Goal: Communication & Community: Ask a question

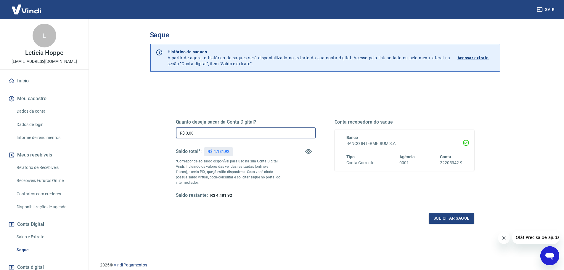
click at [202, 129] on input "R$ 0,00" at bounding box center [246, 132] width 140 height 11
drag, startPoint x: 203, startPoint y: 130, endPoint x: 112, endPoint y: 131, distance: 91.0
click at [115, 131] on main "Saque Histórico de saques A partir de agora, o histórico de saques será disponi…" at bounding box center [325, 144] width 479 height 251
type input "R$ 4.181,92"
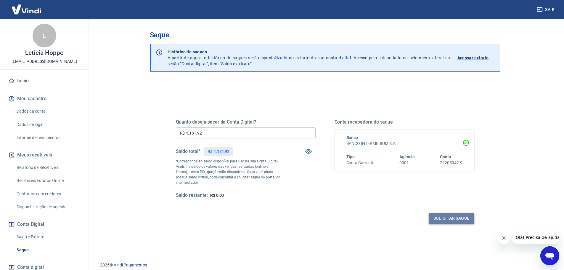
click at [458, 219] on button "Solicitar saque" at bounding box center [452, 218] width 46 height 11
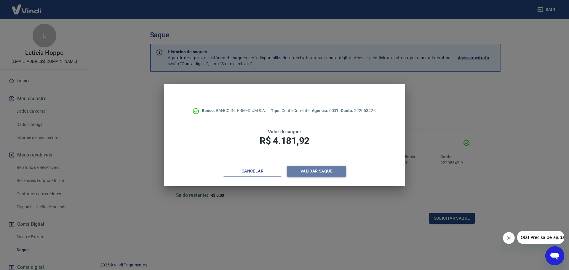
click at [305, 171] on button "Validar saque" at bounding box center [316, 171] width 59 height 11
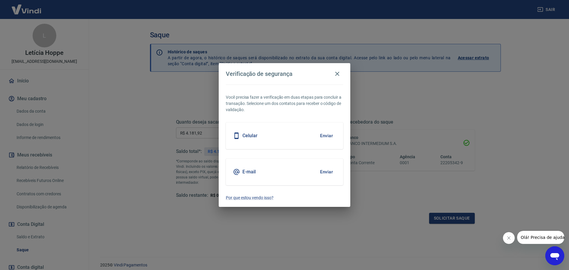
click at [330, 131] on button "Enviar" at bounding box center [326, 135] width 19 height 12
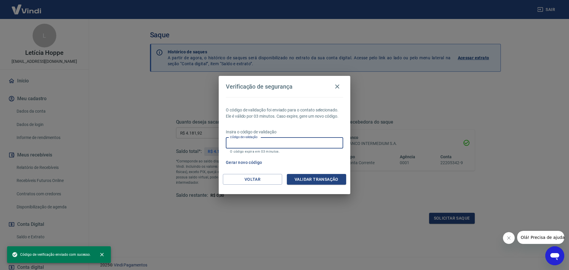
click at [296, 144] on input "Código de validação" at bounding box center [284, 142] width 117 height 11
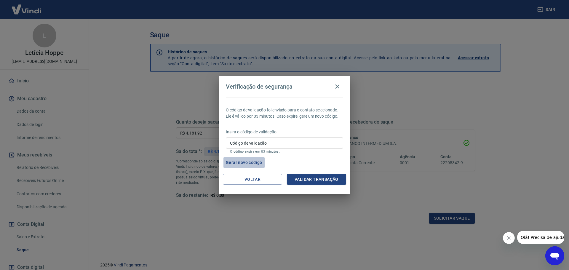
click at [252, 162] on button "Gerar novo código" at bounding box center [243, 162] width 41 height 11
click at [338, 85] on icon "button" at bounding box center [337, 86] width 4 height 4
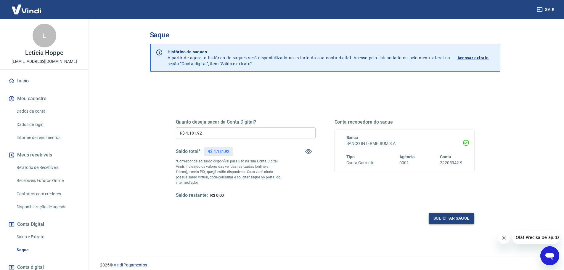
click at [450, 216] on button "Solicitar saque" at bounding box center [452, 218] width 46 height 11
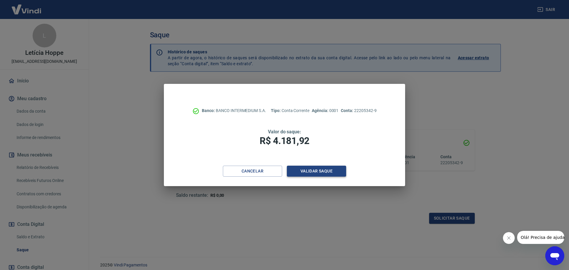
click at [316, 172] on button "Validar saque" at bounding box center [316, 171] width 59 height 11
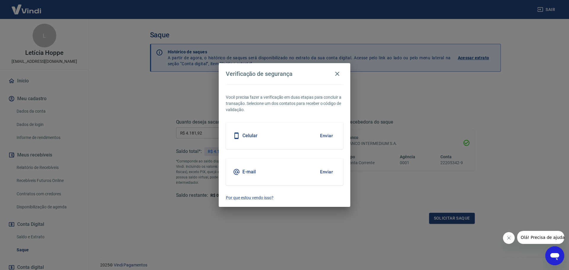
click at [322, 171] on button "Enviar" at bounding box center [326, 172] width 19 height 12
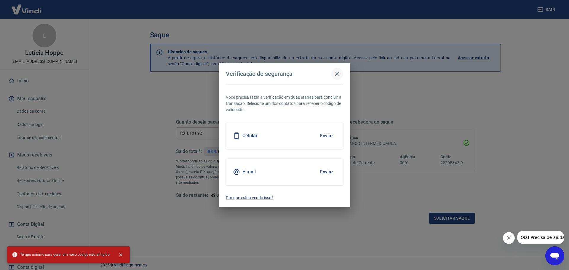
click at [340, 72] on icon "button" at bounding box center [337, 73] width 7 height 7
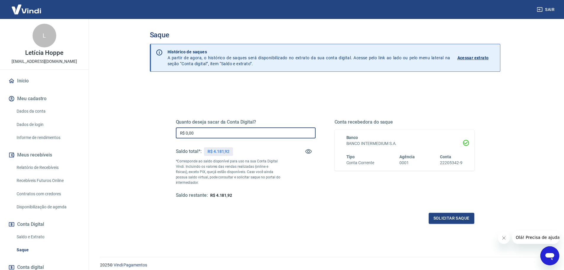
drag, startPoint x: 202, startPoint y: 134, endPoint x: 146, endPoint y: 132, distance: 56.6
click at [149, 134] on div "Saque Histórico de saques A partir de agora, o histórico de saques será disponi…" at bounding box center [325, 134] width 365 height 231
type input "R$ 4.181,92"
click at [447, 222] on button "Solicitar saque" at bounding box center [452, 218] width 46 height 11
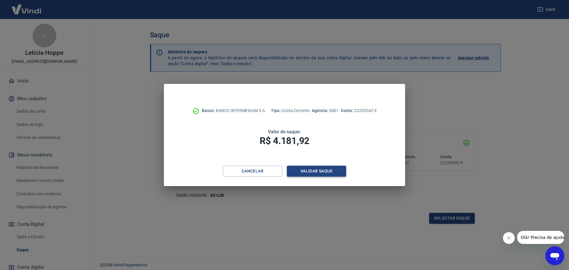
click at [309, 174] on button "Validar saque" at bounding box center [316, 171] width 59 height 11
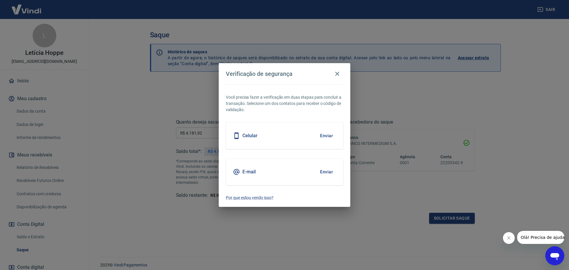
click at [327, 171] on button "Enviar" at bounding box center [326, 172] width 19 height 12
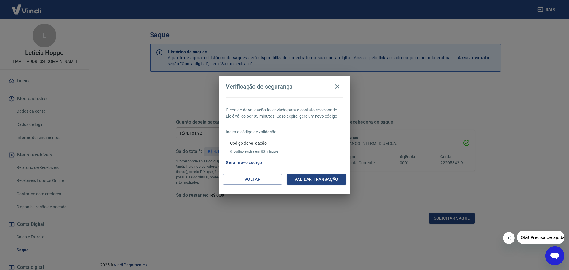
click at [552, 253] on icon "Abrir janela de mensagens" at bounding box center [554, 255] width 11 height 11
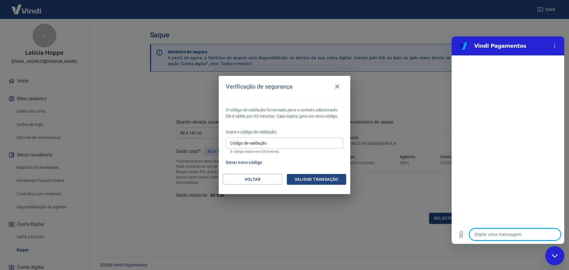
type textarea "l"
type textarea "x"
type textarea "o"
type textarea "x"
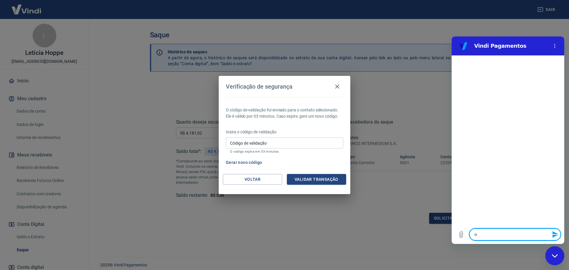
type textarea "ol"
type textarea "x"
type textarea "ola"
type textarea "x"
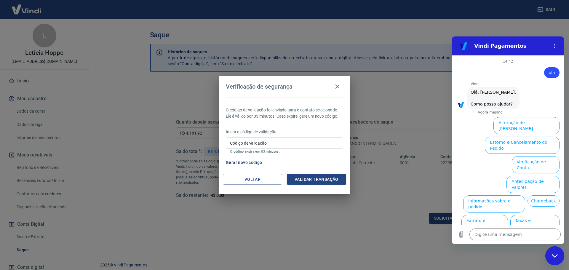
scroll to position [14, 0]
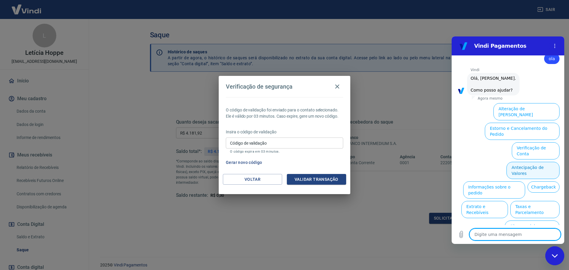
click at [516, 162] on button "Antecipação de Valores" at bounding box center [532, 170] width 53 height 17
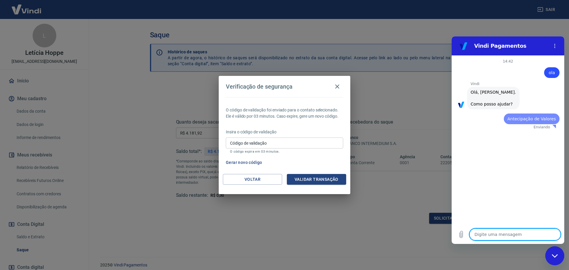
scroll to position [0, 0]
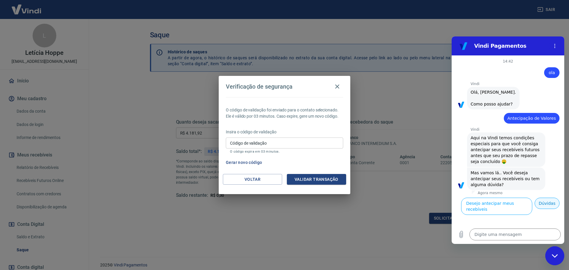
click at [544, 203] on button "Dúvidas" at bounding box center [547, 203] width 25 height 11
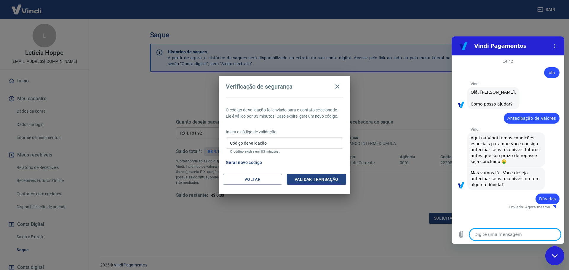
type textarea "x"
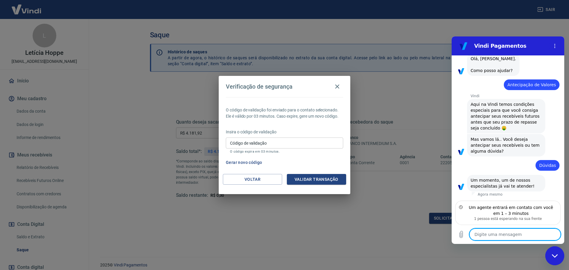
type textarea "B"
type textarea "x"
type textarea "Bo"
type textarea "x"
type textarea "Boa"
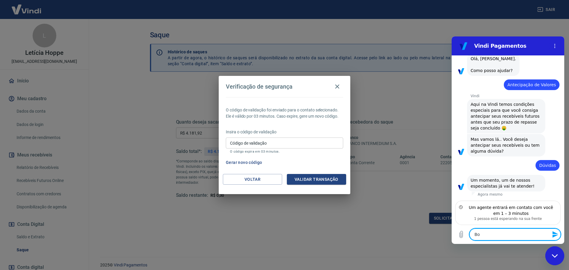
type textarea "x"
type textarea "Boa"
type textarea "x"
type textarea "Boa t"
type textarea "x"
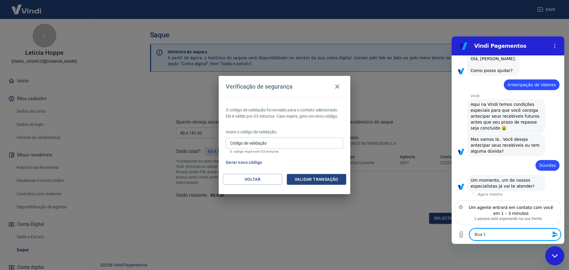
type textarea "Boa ta"
type textarea "x"
type textarea "Boa tar"
type textarea "x"
type textarea "Boa tard"
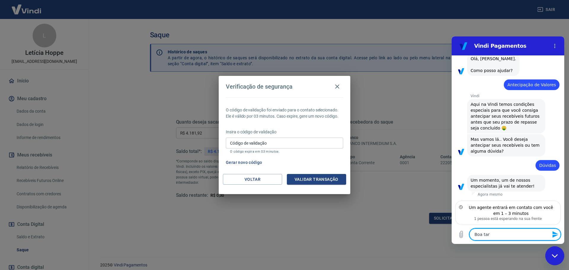
type textarea "x"
type textarea "Boa tarde"
type textarea "x"
type textarea "Boa tarde,"
type textarea "x"
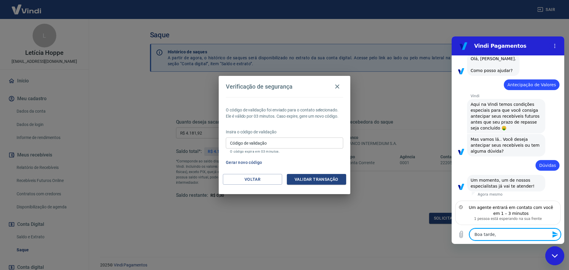
type textarea "Boa tarde,"
type textarea "x"
type textarea "Boa tarde, m"
type textarea "x"
type textarea "Boa tarde, me"
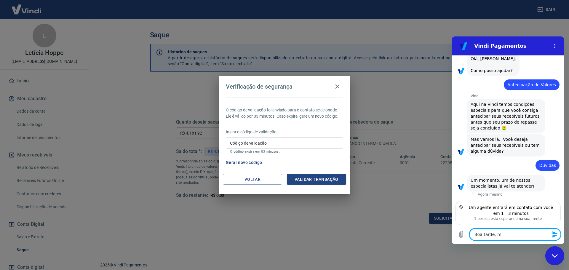
type textarea "x"
type textarea "Boa tarde, me"
type textarea "x"
type textarea "Boa tarde, me c"
type textarea "x"
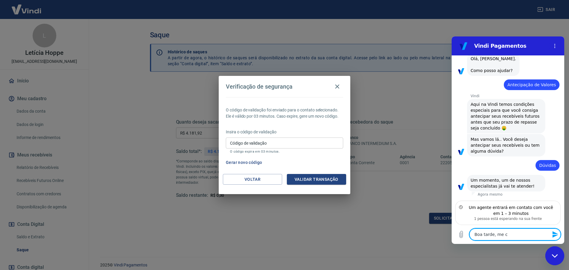
type textarea "Boa tarde, me ch"
type textarea "x"
type textarea "Boa tarde, me chs"
type textarea "x"
type textarea "Boa tarde, me chsm"
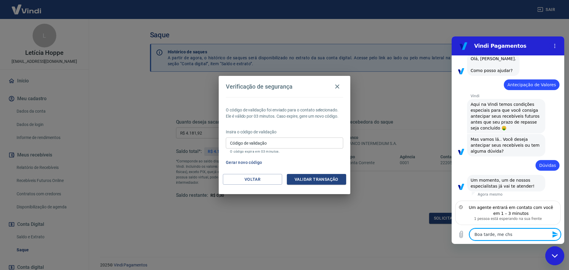
type textarea "x"
type textarea "Boa tarde, me chs"
type textarea "x"
type textarea "Boa tarde, me ch"
type textarea "x"
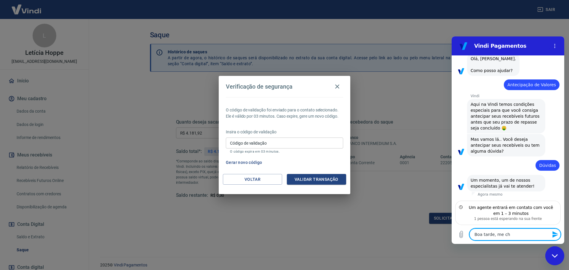
type textarea "Boa tarde, me cha"
type textarea "x"
type textarea "Boa tarde, me cham"
type textarea "x"
type textarea "Boa tarde, me chamo"
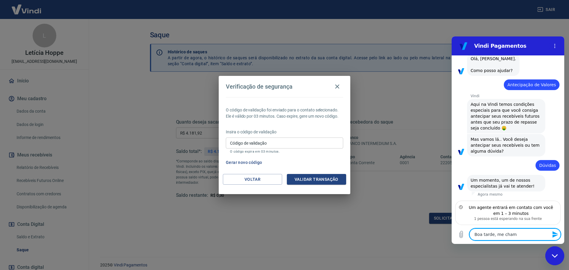
type textarea "x"
type textarea "Boa tarde, me chamo"
type textarea "x"
type textarea "Boa tarde, me chamo A"
type textarea "x"
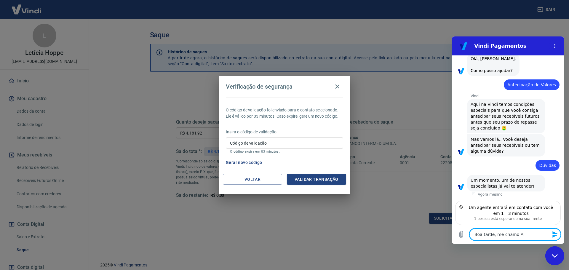
type textarea "Boa tarde, me chamo Al"
type textarea "x"
type textarea "Boa tarde, me chamo Ale"
type textarea "x"
type textarea "Boa tarde, me chamo Ales"
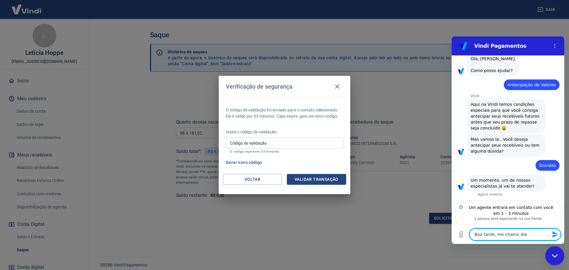
type textarea "x"
type textarea "Boa tarde, me chamo Aless"
type textarea "x"
type textarea "Boa tarde, me [PERSON_NAME]"
type textarea "x"
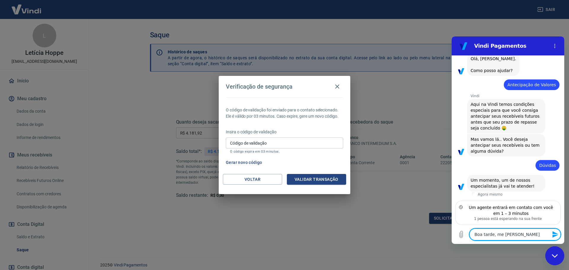
type textarea "Boa tarde, me [PERSON_NAME]"
type textarea "x"
type textarea "Boa tarde, me chamo Alessand"
type textarea "x"
type textarea "Boa tarde, me [PERSON_NAME]"
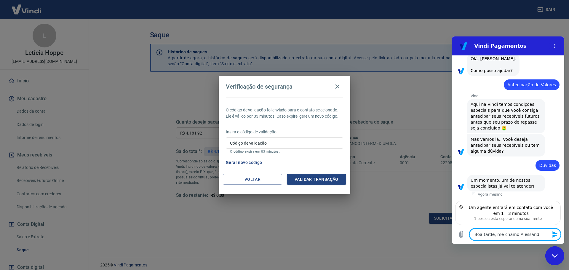
type textarea "x"
type textarea "Boa tarde, me chamo [PERSON_NAME]"
type textarea "x"
type textarea "Boa tarde, me [PERSON_NAME],"
type textarea "x"
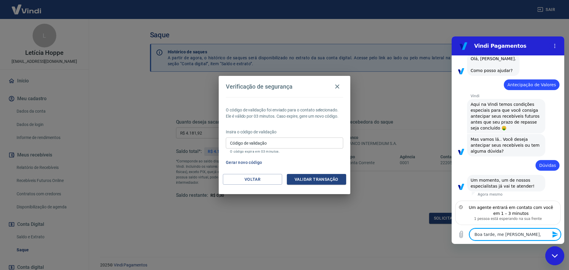
type textarea "Boa tarde, me [PERSON_NAME],"
type textarea "x"
type textarea "Boa tarde, me [PERSON_NAME], e"
type textarea "x"
type textarea "Boa tarde, me [PERSON_NAME], es"
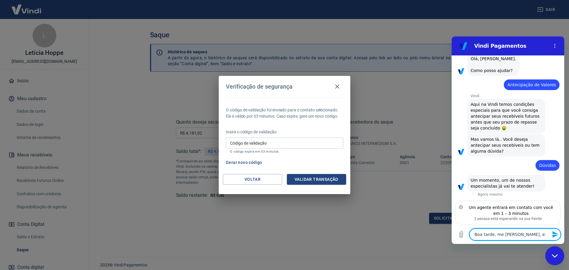
type textarea "x"
type textarea "Boa tarde, me [PERSON_NAME], est"
type textarea "x"
type textarea "Boa tarde, me chamo [PERSON_NAME], esta"
type textarea "x"
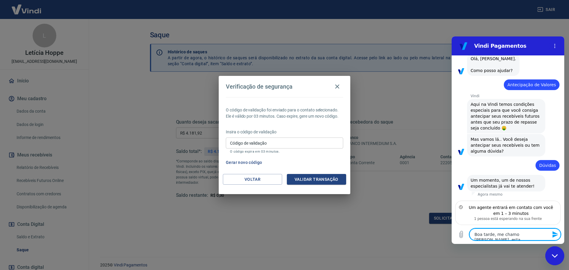
type textarea "Boa tarde, me [PERSON_NAME], estam"
type textarea "x"
type textarea "Boa tarde, me chamo [PERSON_NAME], estamo"
type textarea "x"
type textarea "Boa tarde, me chamo [PERSON_NAME], estamos"
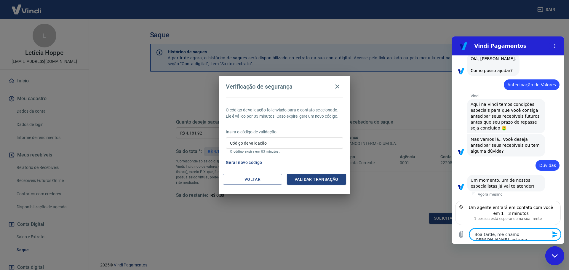
type textarea "x"
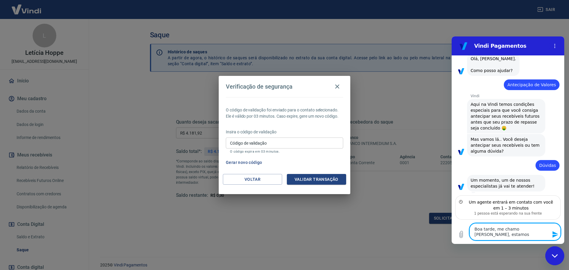
type textarea "Boa tarde, me chamo [PERSON_NAME], estamos"
type textarea "x"
type textarea "Boa tarde, me chamo [PERSON_NAME], estamos t"
type textarea "x"
type textarea "Boa tarde, me chamo [PERSON_NAME], estamos te"
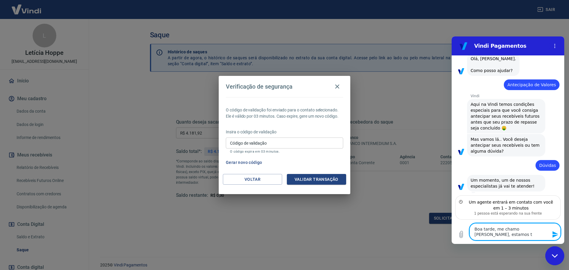
type textarea "x"
type textarea "Boa tarde, me chamo [PERSON_NAME], estamos ten"
type textarea "x"
type textarea "Boa tarde, me chamo [PERSON_NAME], estamos tent"
type textarea "x"
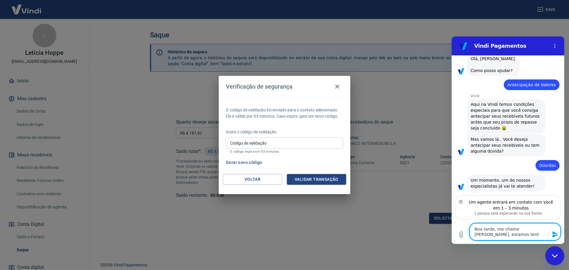
type textarea "Boa tarde, me chamo [PERSON_NAME], estamos tenta"
type textarea "x"
type textarea "Boa tarde, me chamo [PERSON_NAME], estamos tentan"
type textarea "x"
type textarea "Boa tarde, me chamo [PERSON_NAME], estamos tentand"
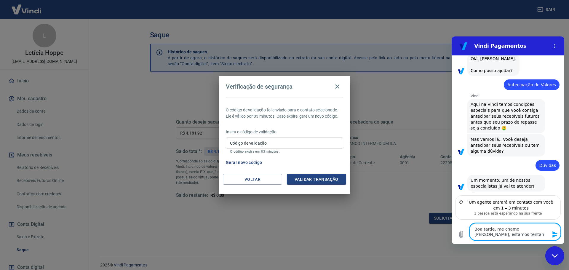
type textarea "x"
type textarea "Boa tarde, me chamo [PERSON_NAME], estamos tentando"
type textarea "x"
type textarea "Boa tarde, me chamo [PERSON_NAME], estamos tentando"
type textarea "x"
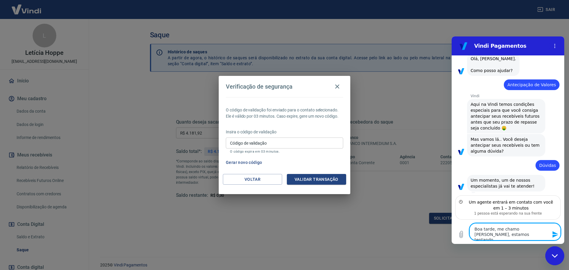
type textarea "Boa tarde, me chamo [PERSON_NAME], estamos tentando d"
type textarea "x"
type textarea "Boa tarde, me chamo [PERSON_NAME], estamos tentando de"
type textarea "x"
type textarea "Boa tarde, me chamo [PERSON_NAME], estamos tentando des"
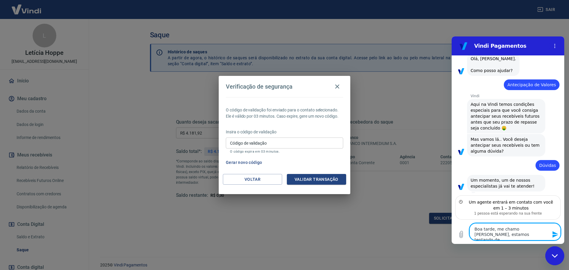
type textarea "x"
type textarea "Boa tarde, me chamo [PERSON_NAME], estamos tentando desd"
type textarea "x"
type textarea "Boa tarde, me chamo [PERSON_NAME], estamos tentando desde"
type textarea "x"
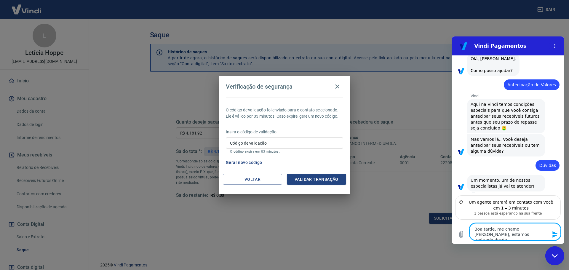
type textarea "Boa tarde, me chamo [PERSON_NAME], estamos tentando desde"
type textarea "x"
type textarea "Boa tarde, me chamo [PERSON_NAME], estamos tentando desde o"
type textarea "x"
type textarea "Boa tarde, me chamo [PERSON_NAME], estamos tentando desde on"
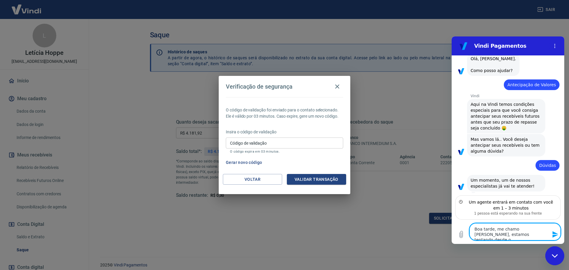
type textarea "x"
type textarea "Boa tarde, me chamo [PERSON_NAME], estamos tentando desde ont"
type textarea "x"
type textarea "Boa tarde, me chamo [PERSON_NAME], estamos tentando desde onte"
type textarea "x"
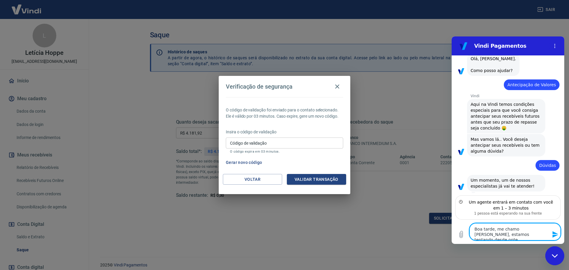
type textarea "Boa tarde, me chamo [PERSON_NAME], estamos tentando desde ontem"
type textarea "x"
type textarea "Boa tarde, me chamo [PERSON_NAME], estamos tentando desde ontem"
type textarea "x"
type textarea "Boa tarde, me chamo [PERSON_NAME], estamos tentando desde ontem f"
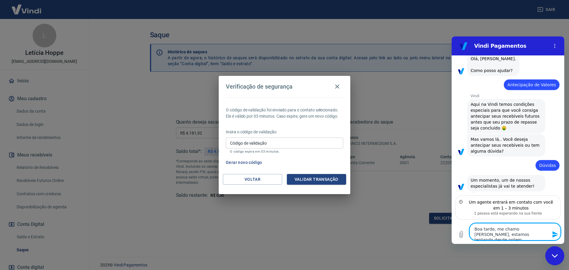
type textarea "x"
type textarea "Boa tarde, me chamo [PERSON_NAME], estamos tentando desde ontem fa"
type textarea "x"
type textarea "Boa tarde, me chamo [PERSON_NAME], estamos tentando desde ontem faz"
type textarea "x"
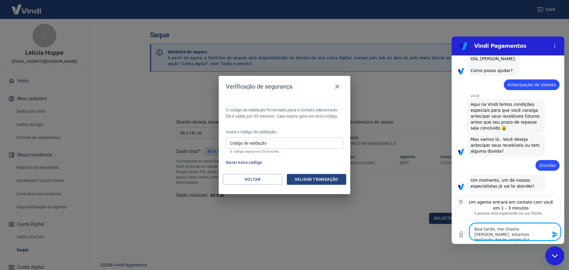
type textarea "Boa tarde, me chamo [PERSON_NAME], estamos tentando desde ontem faze"
type textarea "x"
type textarea "Boa tarde, me chamo [PERSON_NAME], estamos tentando desde ontem fazer"
type textarea "x"
type textarea "Boa tarde, me chamo [PERSON_NAME], estamos tentando desde ontem fazer"
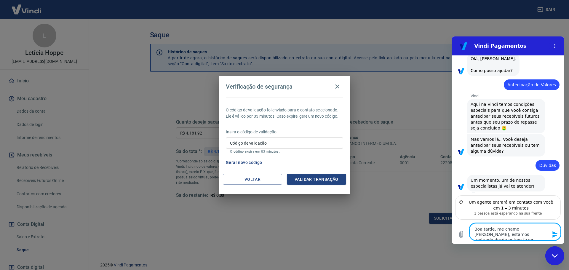
type textarea "x"
type textarea "Boa tarde, me chamo [PERSON_NAME], estamos tentando desde ontem fazer a"
type textarea "x"
type textarea "Boa tarde, me chamo [PERSON_NAME], estamos tentando desde ontem fazer a"
type textarea "x"
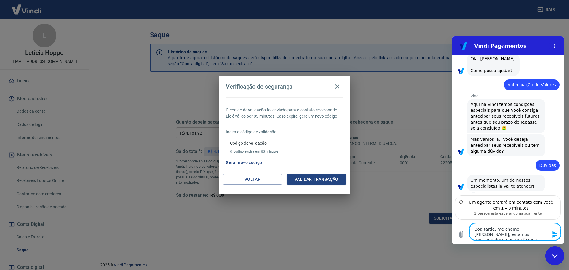
type textarea "Boa tarde, me chamo [PERSON_NAME], estamos tentando desde ontem fazer a t"
type textarea "x"
type textarea "Boa tarde, me chamo [PERSON_NAME], estamos tentando desde ontem fazer a tr"
type textarea "x"
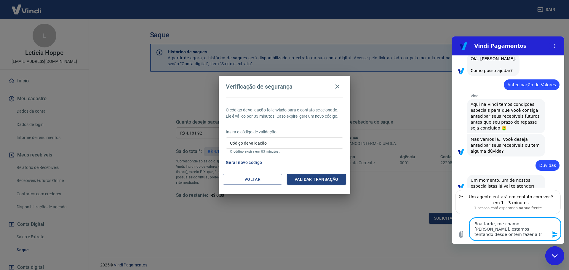
type textarea "Boa tarde, me chamo [PERSON_NAME], estamos tentando desde ontem fazer a tra"
type textarea "x"
type textarea "Boa tarde, me chamo [PERSON_NAME], estamos tentando desde ontem fazer a tran"
type textarea "x"
type textarea "Boa tarde, me chamo [PERSON_NAME], estamos tentando desde ontem fazer a trans"
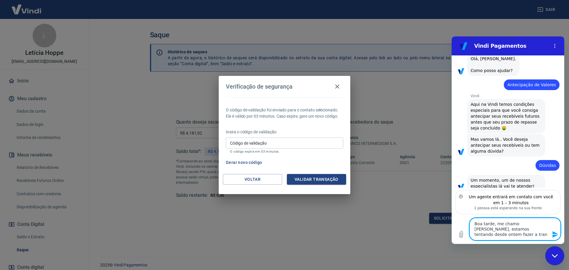
type textarea "x"
type textarea "Boa tarde, me chamo [PERSON_NAME], estamos tentando desde ontem fazer a transf"
type textarea "x"
type textarea "Boa tarde, me chamo [PERSON_NAME], estamos tentando desde ontem fazer a transfe"
type textarea "x"
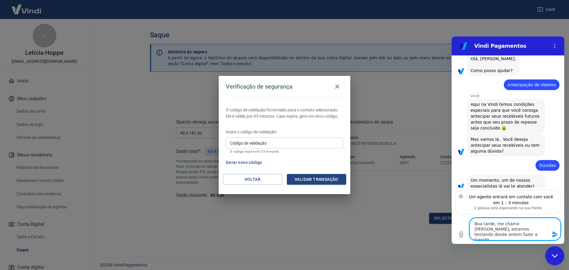
type textarea "Boa tarde, me chamo [PERSON_NAME], estamos tentando desde ontem fazer a transfer"
type textarea "x"
type textarea "Boa tarde, me chamo [PERSON_NAME], estamos tentando desde ontem fazer a transfe…"
type textarea "x"
type textarea "Boa tarde, me chamo [PERSON_NAME], estamos tentando desde ontem fazer a transfe…"
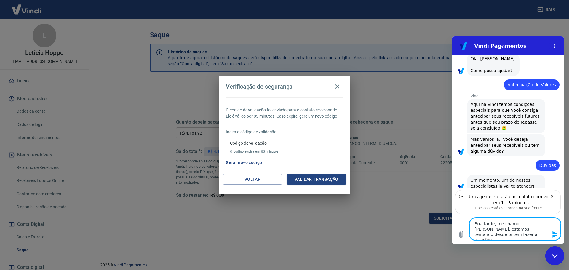
type textarea "x"
type textarea "Boa tarde, me chamo [PERSON_NAME], estamos tentando desde ontem fazer a transfe…"
type textarea "x"
type textarea "Boa tarde, me chamo [PERSON_NAME], estamos tentando desde ontem fazer a transfe…"
type textarea "x"
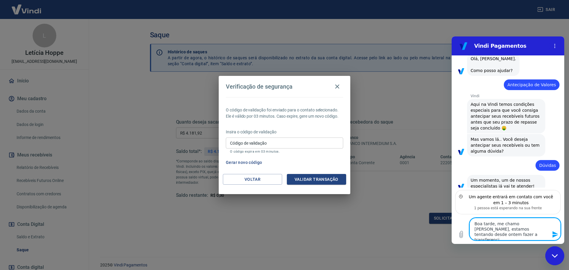
type textarea "Boa tarde, me chamo [PERSON_NAME], estamos tentando desde ontem fazer a transfe…"
type textarea "x"
type textarea "Boa tarde, me chamo [PERSON_NAME], estamos tentando desde ontem fazer a transfe…"
type textarea "x"
type textarea "Boa tarde, me chamo [PERSON_NAME], estamos tentando desde ontem fazer a transfe…"
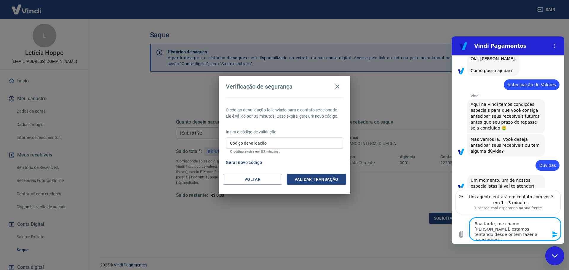
type textarea "x"
type textarea "Boa tarde, me chamo [PERSON_NAME], estamos tentando desde ontem fazer a transfe…"
type textarea "x"
type textarea "Boa tarde, me chamo [PERSON_NAME], estamos tentando desde ontem fazer a transfe…"
type textarea "x"
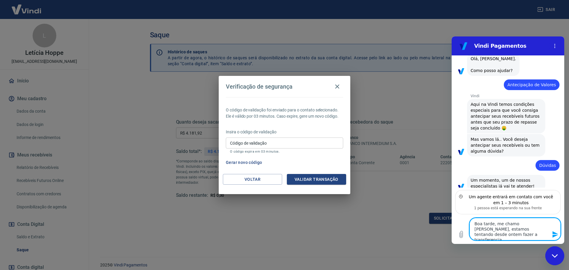
type textarea "Boa tarde, me chamo [PERSON_NAME], estamos tentando desde ontem fazer a transfe…"
type textarea "x"
type textarea "Boa tarde, me chamo [PERSON_NAME], estamos tentando desde ontem fazer a transfe…"
type textarea "x"
type textarea "Boa tarde, me chamo [PERSON_NAME], estamos tentando desde ontem fazer a transfe…"
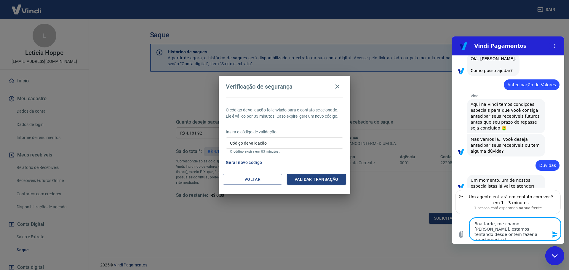
type textarea "x"
type textarea "Boa tarde, me chamo [PERSON_NAME], estamos tentando desde ontem fazer a transfe…"
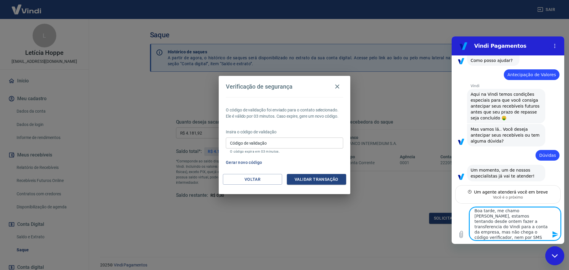
scroll to position [49, 0]
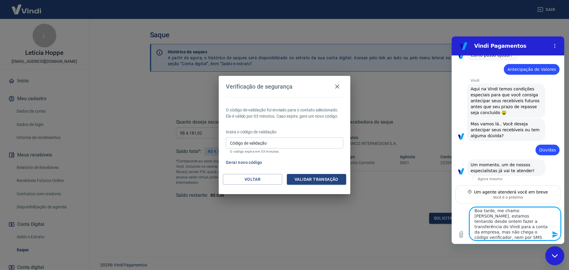
click at [488, 237] on textarea "Boa tarde, me chamo [PERSON_NAME], estamos tentando desde ontem fazer a transfe…" at bounding box center [514, 223] width 91 height 33
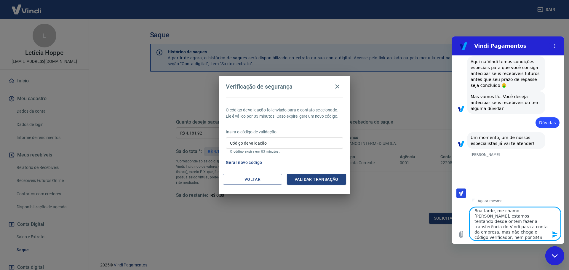
scroll to position [77, 0]
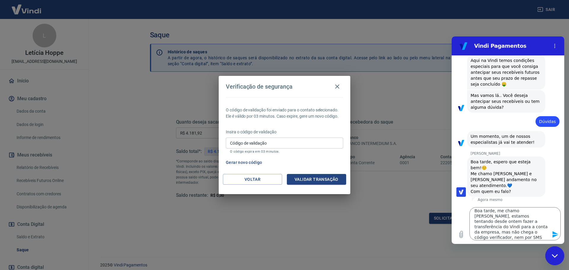
click at [554, 235] on icon "Enviar mensagem" at bounding box center [555, 234] width 7 height 7
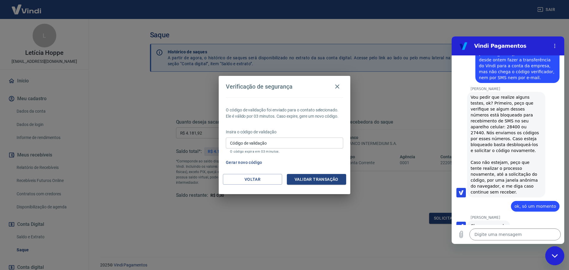
scroll to position [236, 0]
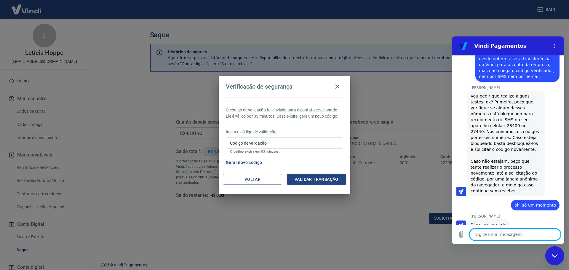
click at [492, 234] on textarea at bounding box center [514, 234] width 91 height 12
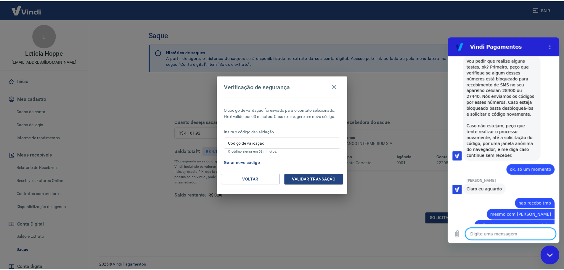
scroll to position [273, 0]
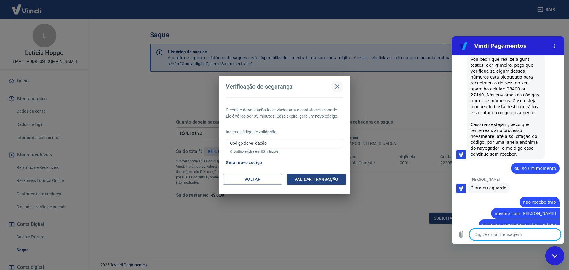
click at [337, 86] on icon "button" at bounding box center [337, 86] width 4 height 4
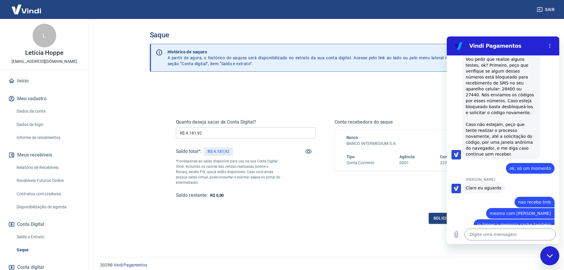
scroll to position [292, 0]
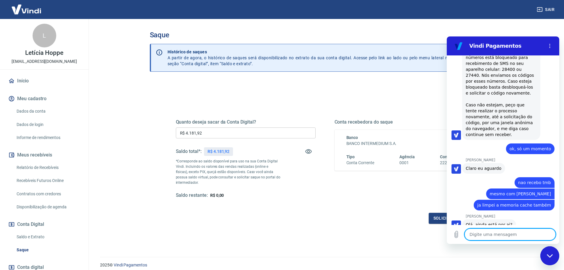
click at [492, 236] on textarea at bounding box center [510, 234] width 91 height 12
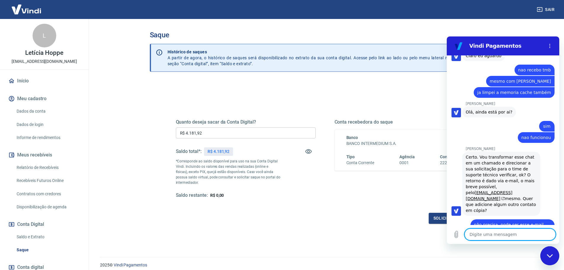
scroll to position [431, 0]
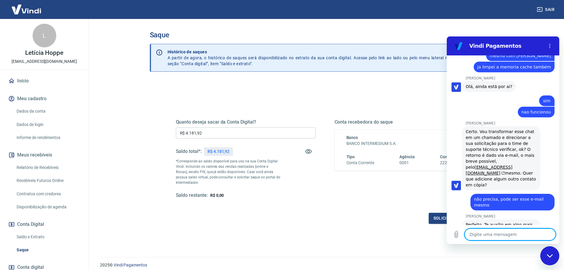
click at [487, 237] on textarea at bounding box center [510, 234] width 91 height 12
click at [485, 234] on textarea at bounding box center [510, 234] width 91 height 12
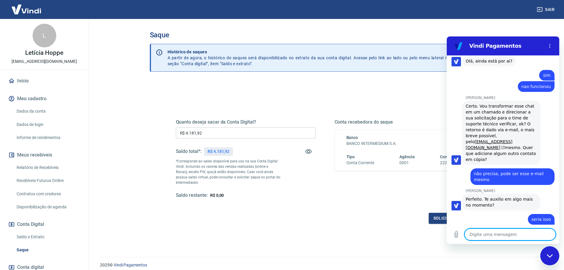
scroll to position [493, 0]
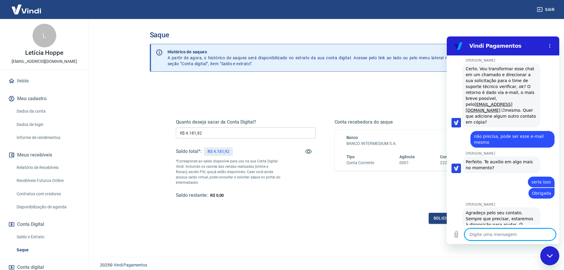
click at [556, 256] on div "Fechar janela de mensagens" at bounding box center [550, 256] width 18 height 18
